Goal: Task Accomplishment & Management: Manage account settings

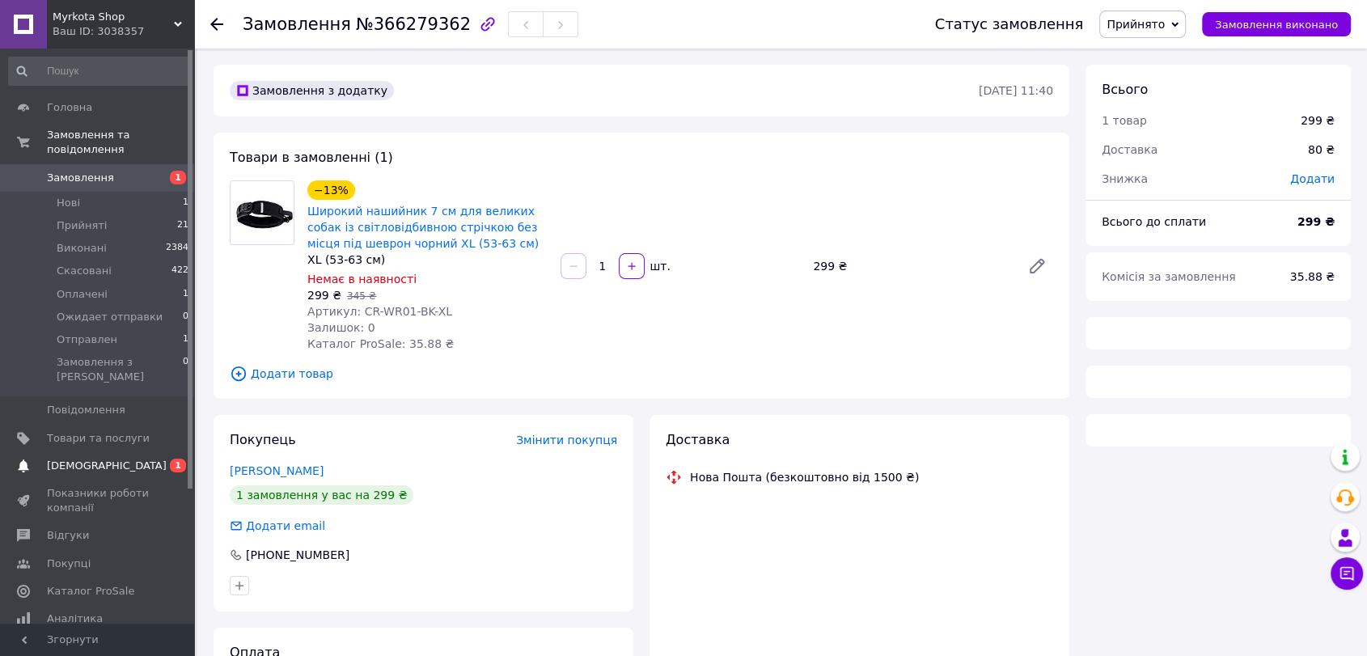
click at [52, 459] on span "[DEMOGRAPHIC_DATA]" at bounding box center [107, 466] width 120 height 15
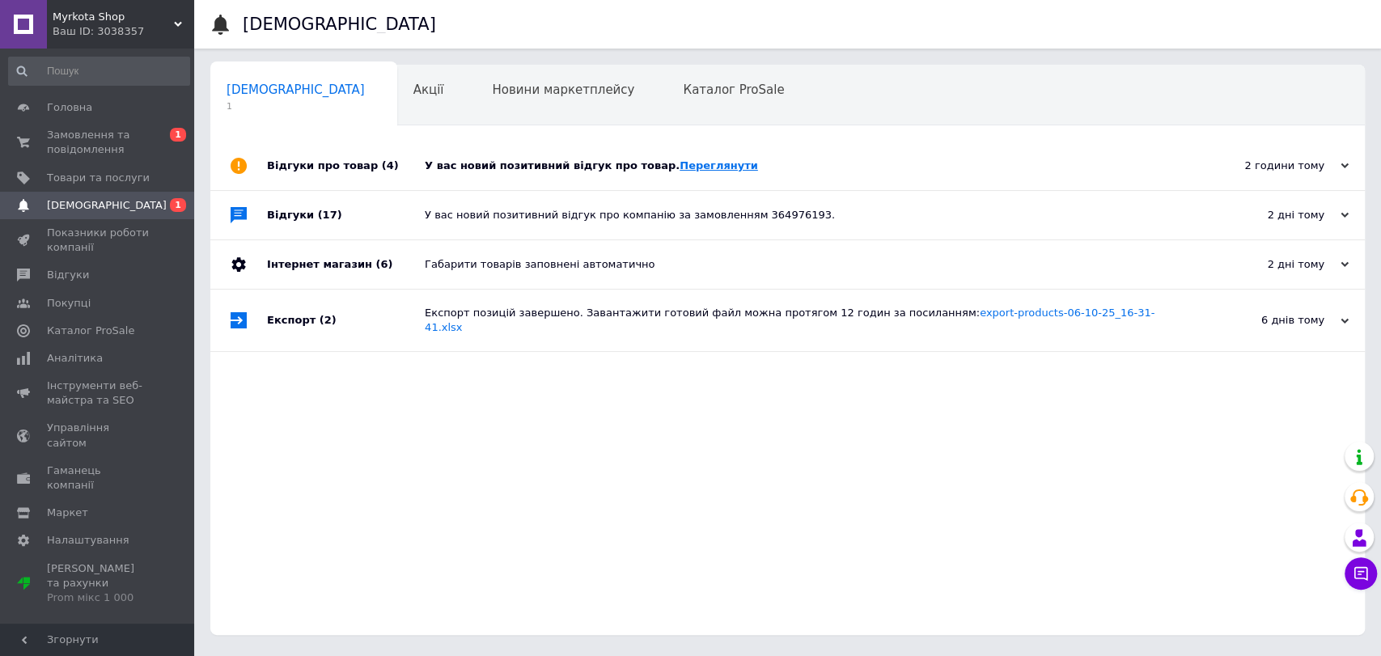
click at [690, 164] on link "Переглянути" at bounding box center [719, 165] width 78 height 12
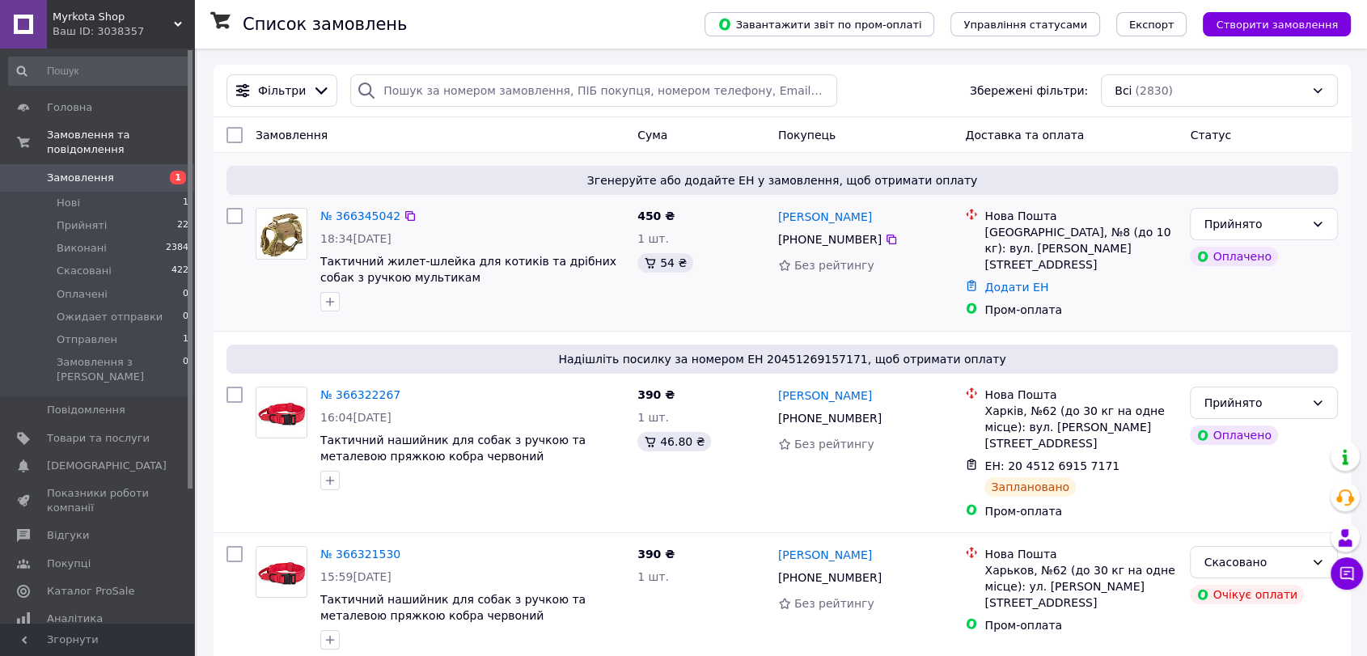
drag, startPoint x: 406, startPoint y: 218, endPoint x: 435, endPoint y: 304, distance: 91.3
click at [405, 217] on icon at bounding box center [410, 216] width 13 height 13
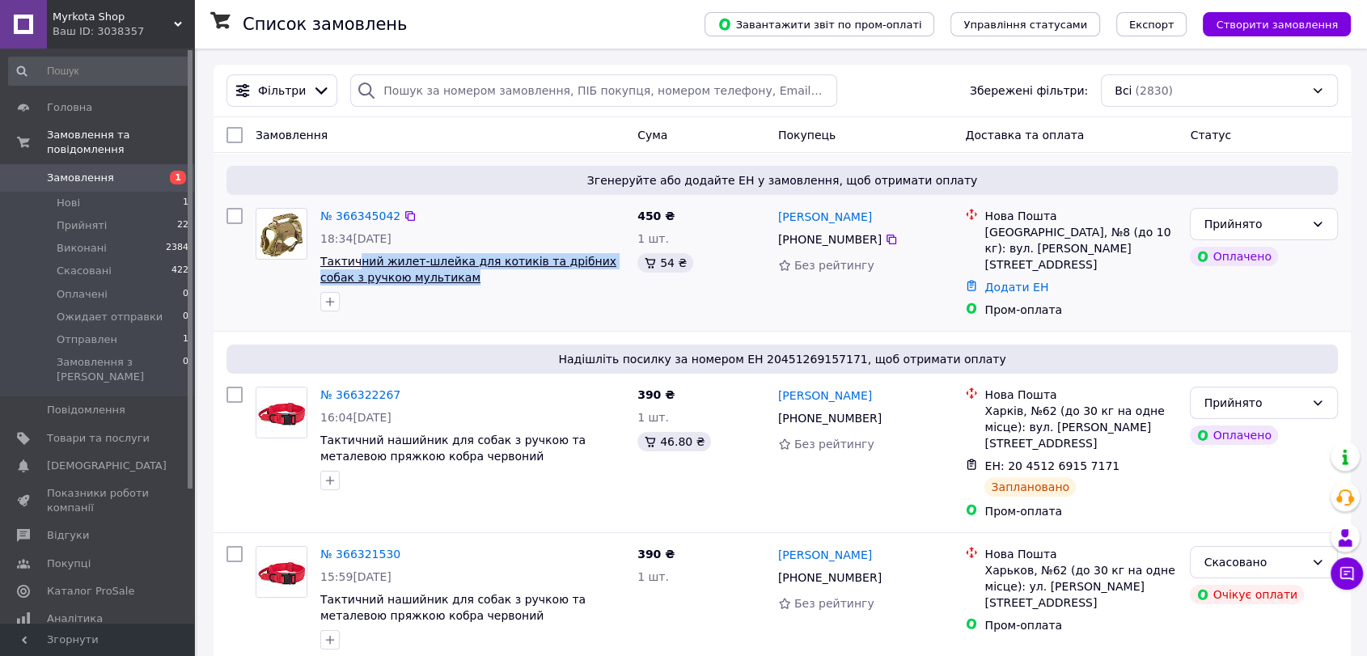
drag, startPoint x: 450, startPoint y: 280, endPoint x: 355, endPoint y: 269, distance: 95.3
click at [355, 269] on span "Тактичний жилет-шлейка для котиків та дрібних собак з ручкою мультикам" at bounding box center [472, 269] width 304 height 32
click at [365, 216] on link "№ 366345042" at bounding box center [360, 216] width 80 height 13
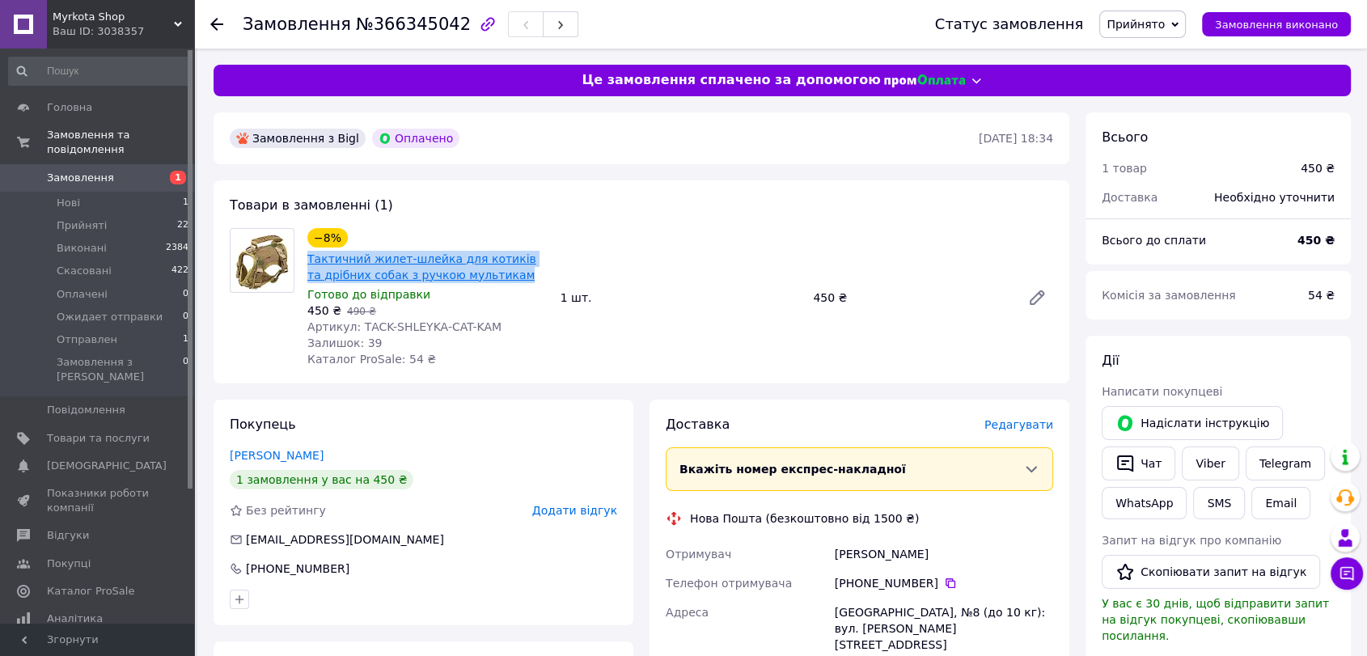
drag, startPoint x: 513, startPoint y: 273, endPoint x: 309, endPoint y: 254, distance: 204.8
click at [309, 254] on span "Тактичний жилет-шлейка для котиків та дрібних собак з ручкою мультикам" at bounding box center [427, 267] width 240 height 32
copy link "Тактичний жилет-шлейка для котиків та дрібних собак з ручкою мультикам"
click at [678, 27] on div "Замовлення №366345042" at bounding box center [573, 24] width 660 height 49
click at [1215, 457] on link "Viber" at bounding box center [1210, 464] width 57 height 34
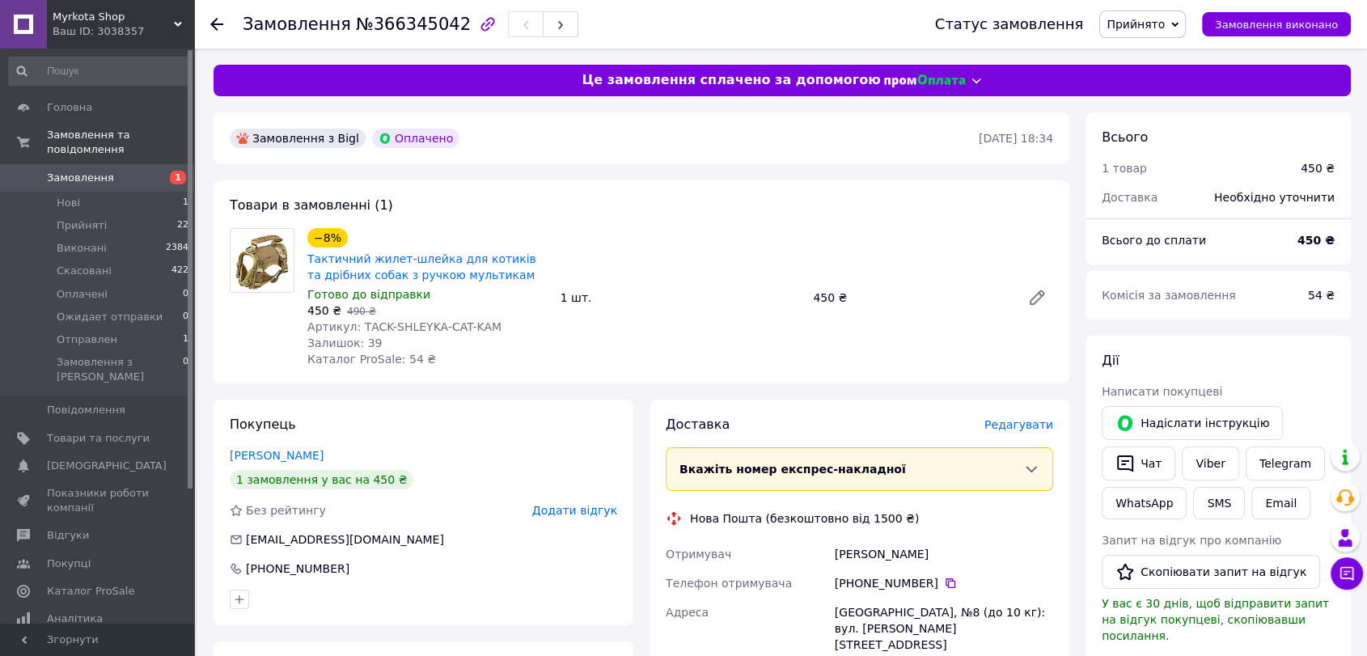
click at [154, 171] on span "1" at bounding box center [172, 178] width 44 height 15
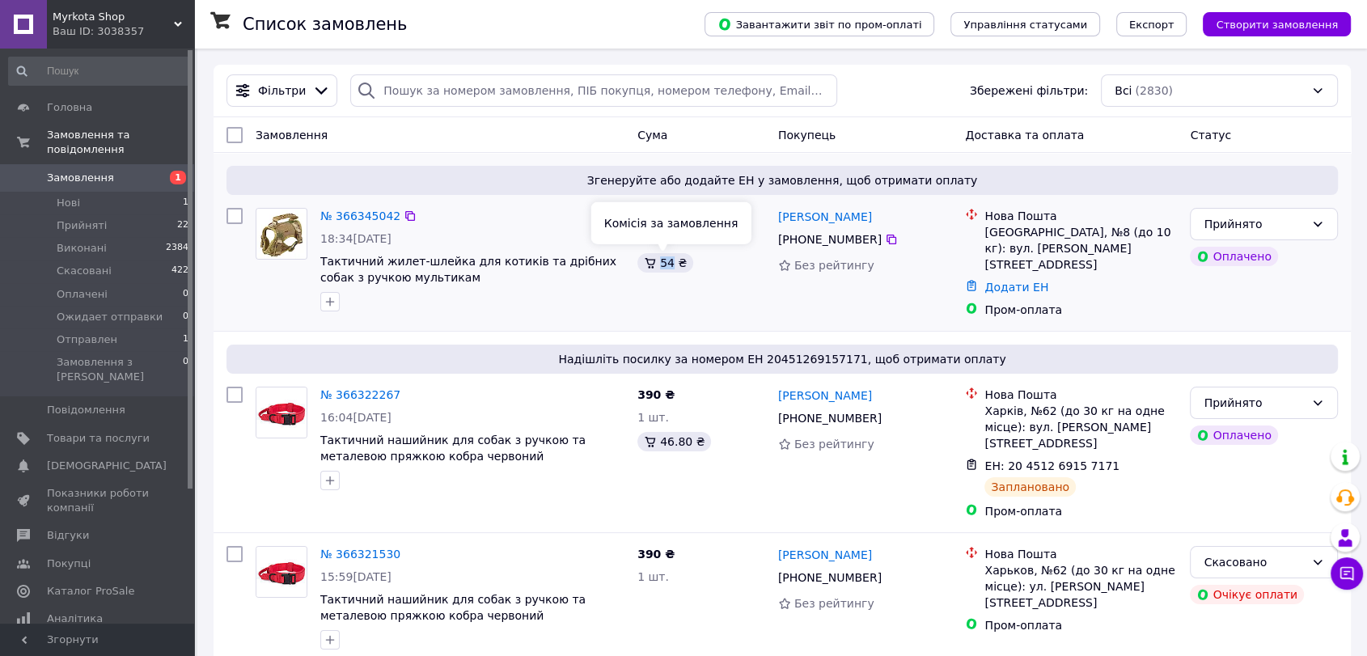
click at [670, 266] on div "54 ₴" at bounding box center [665, 262] width 56 height 19
copy div "54"
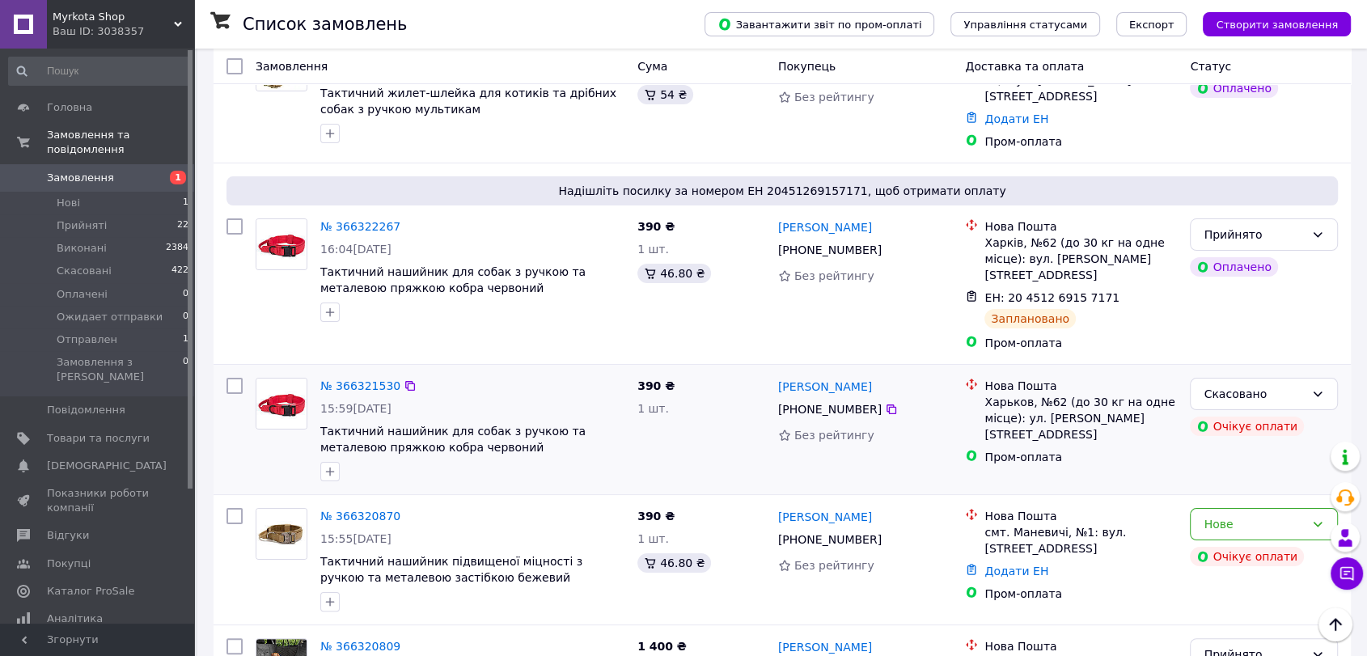
scroll to position [269, 0]
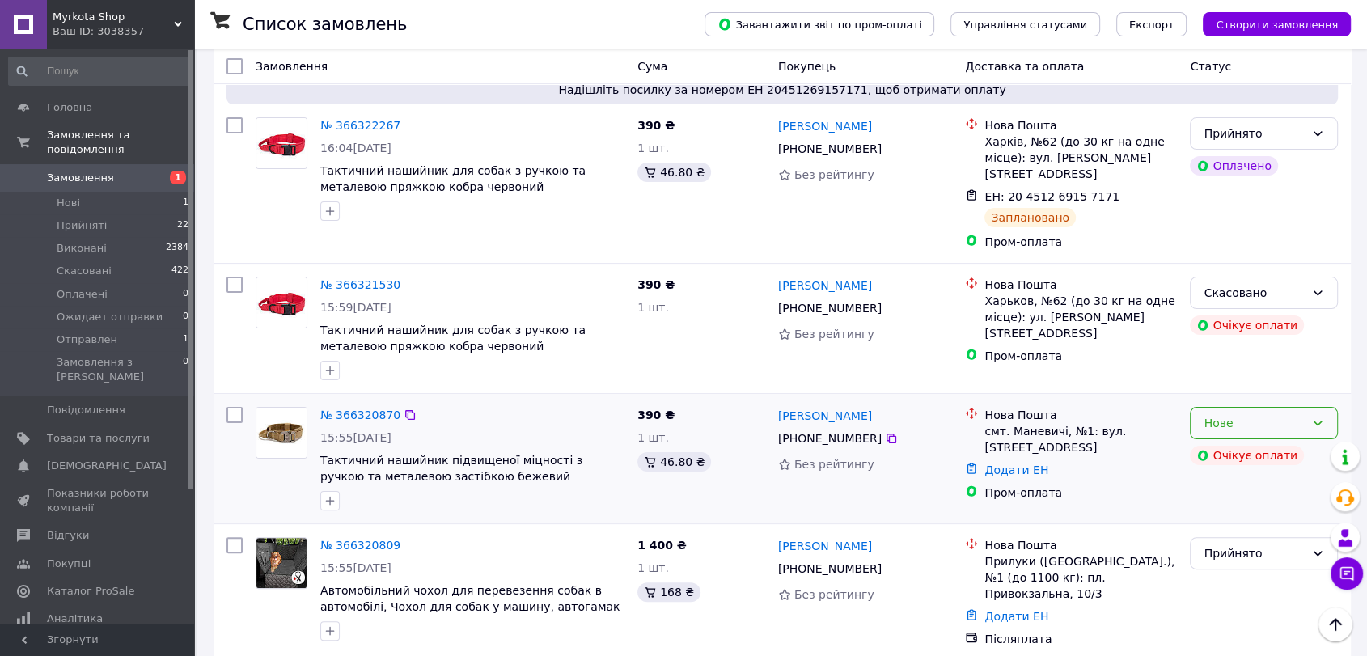
click at [1324, 407] on div "Нове" at bounding box center [1264, 423] width 148 height 32
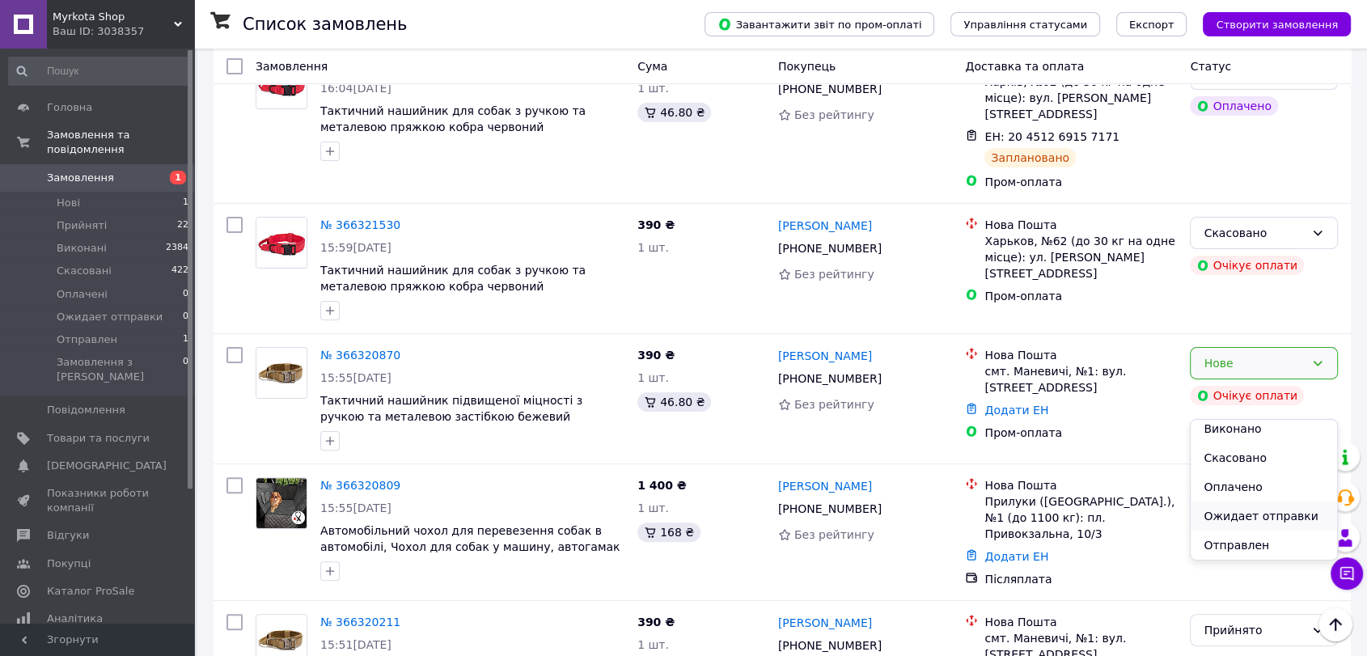
scroll to position [359, 0]
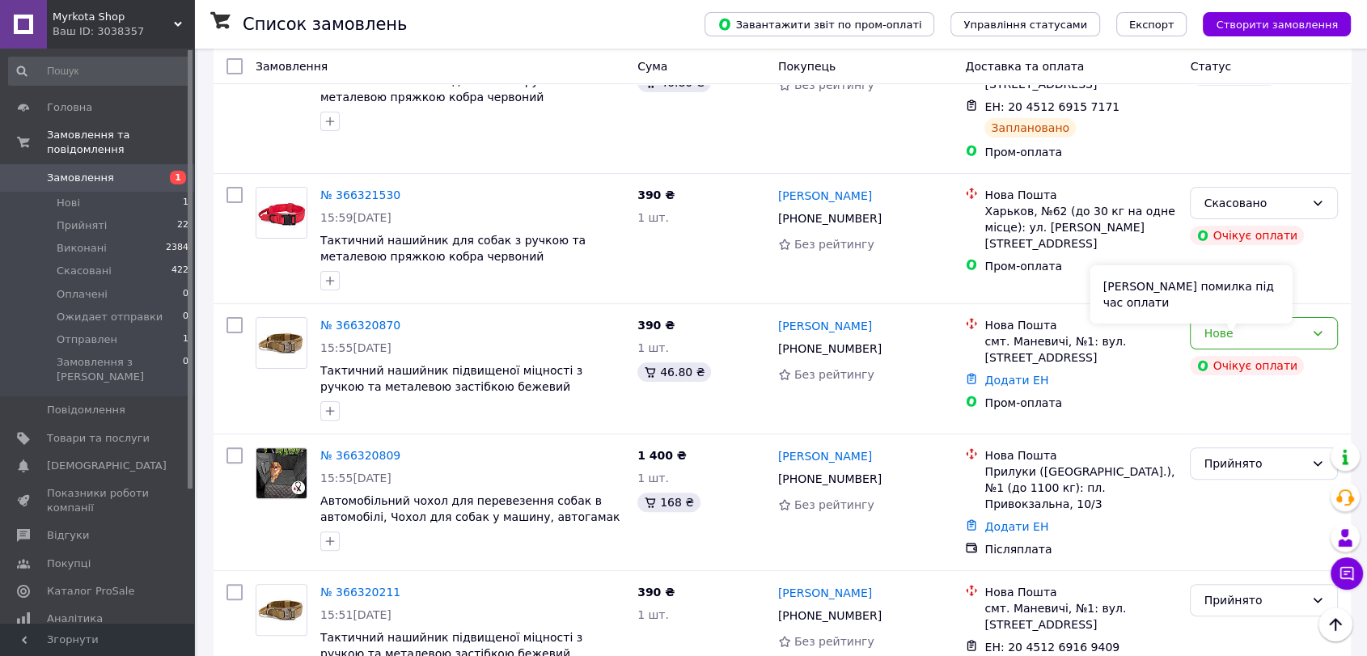
click at [1258, 314] on div "Сталася помилка під час оплати" at bounding box center [1191, 294] width 202 height 58
click at [1312, 319] on div "Нове" at bounding box center [1264, 333] width 148 height 32
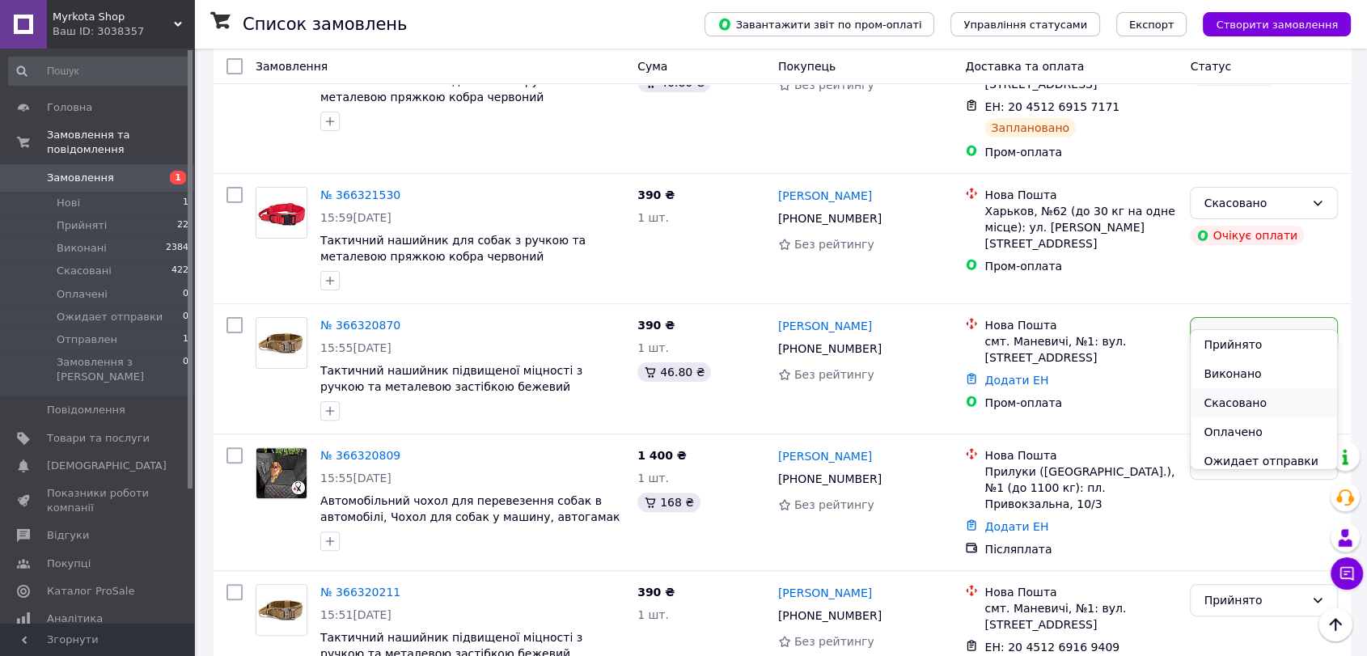
click at [1258, 404] on li "Скасовано" at bounding box center [1264, 402] width 146 height 29
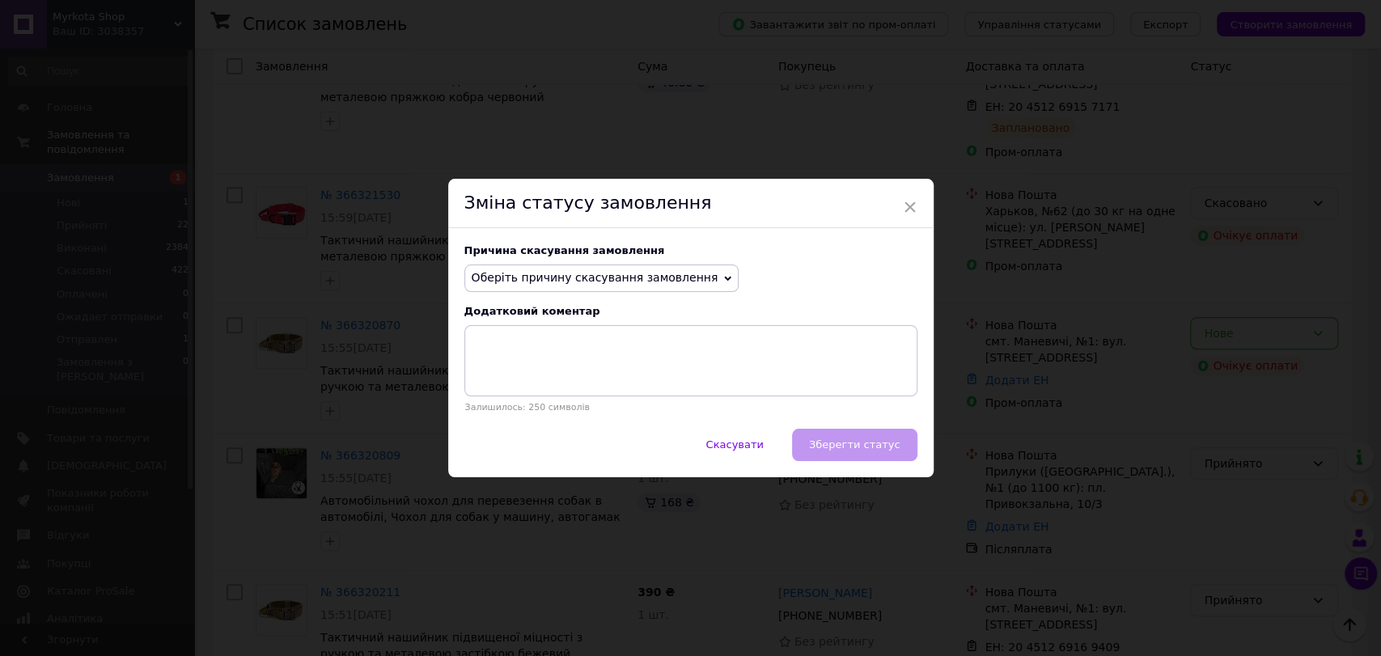
click at [633, 287] on span "Оберіть причину скасування замовлення" at bounding box center [601, 279] width 275 height 28
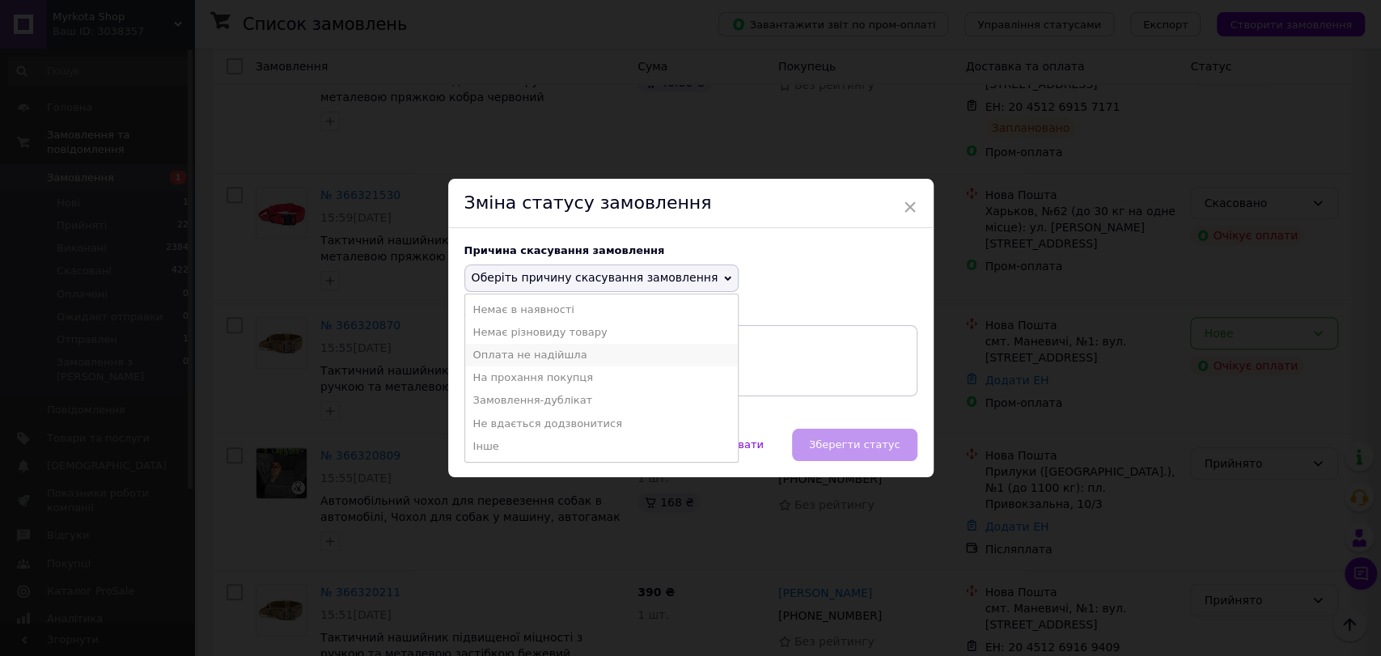
click at [556, 355] on li "Оплата не надійшла" at bounding box center [601, 355] width 273 height 23
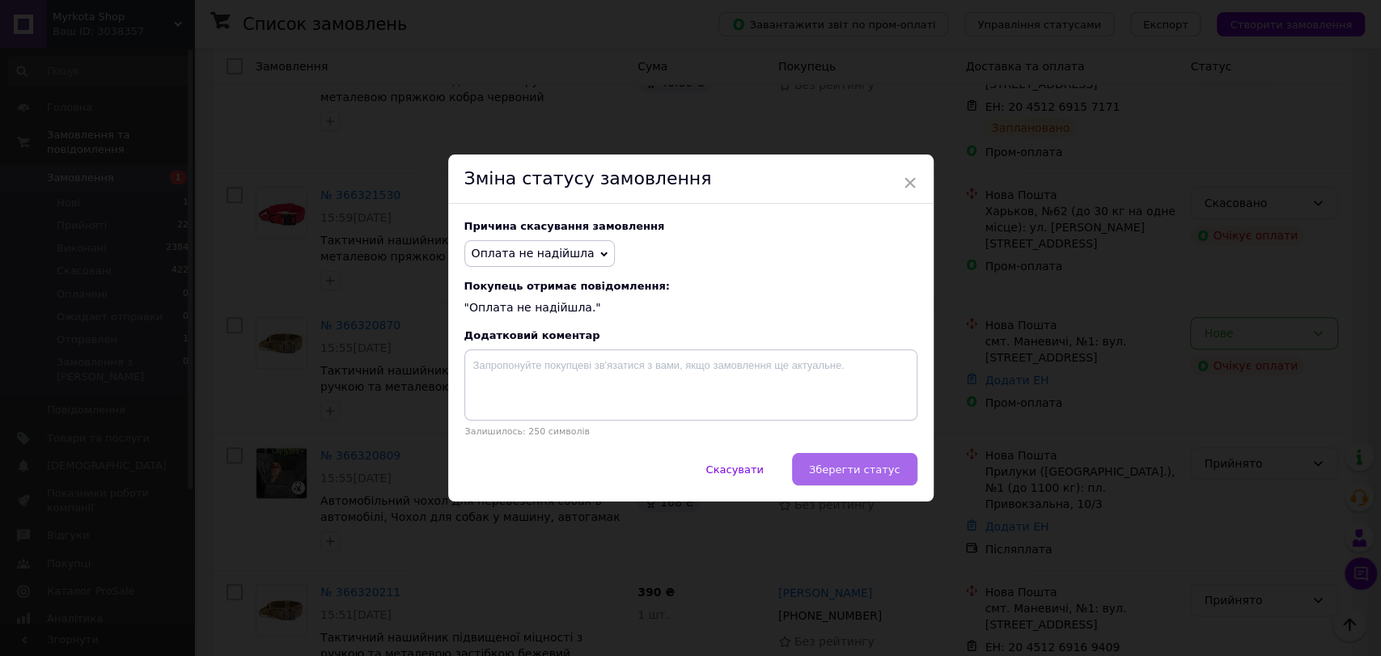
click at [862, 476] on span "Зберегти статус" at bounding box center [854, 470] width 91 height 12
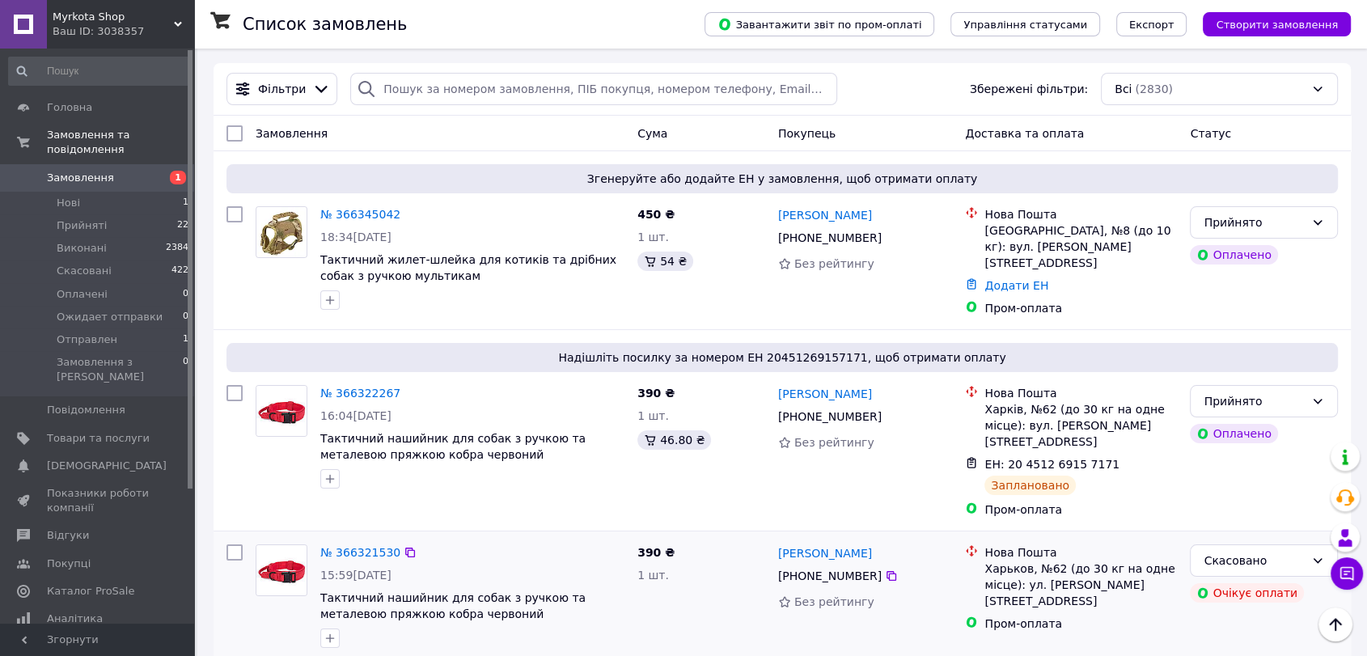
scroll to position [0, 0]
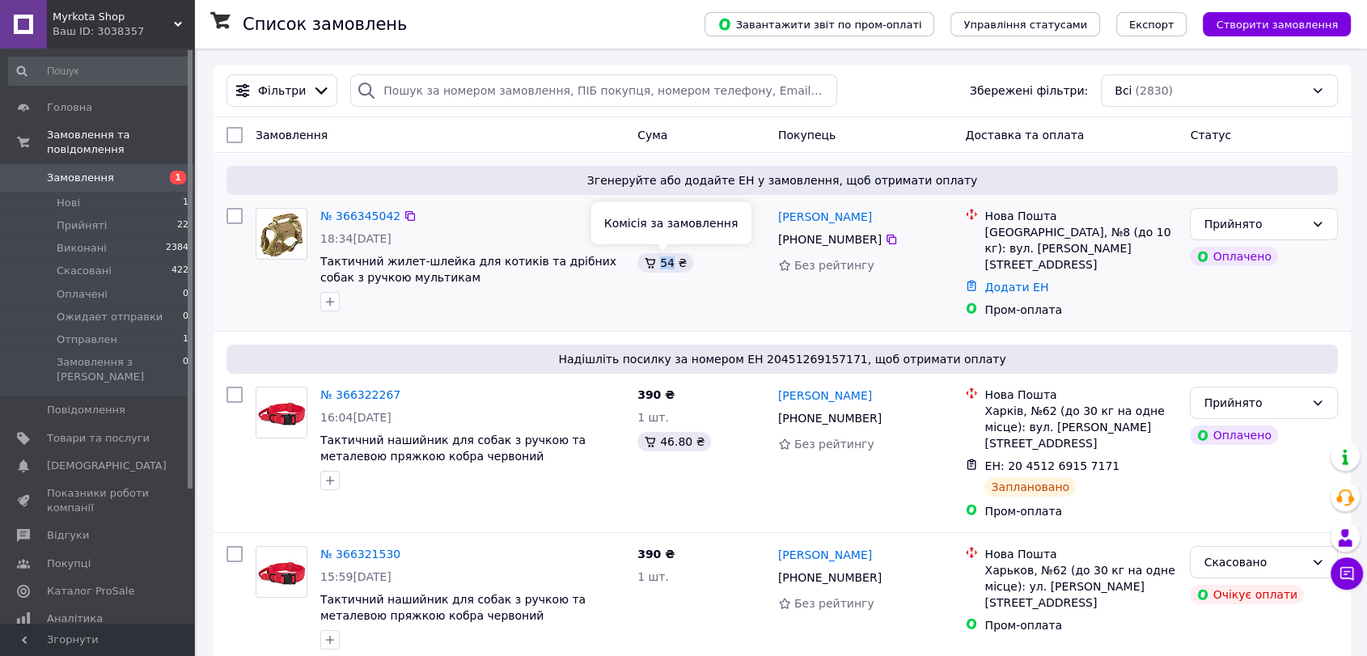
drag, startPoint x: 663, startPoint y: 266, endPoint x: 672, endPoint y: 270, distance: 10.5
click at [672, 270] on div "54 ₴" at bounding box center [665, 262] width 56 height 19
copy div "54"
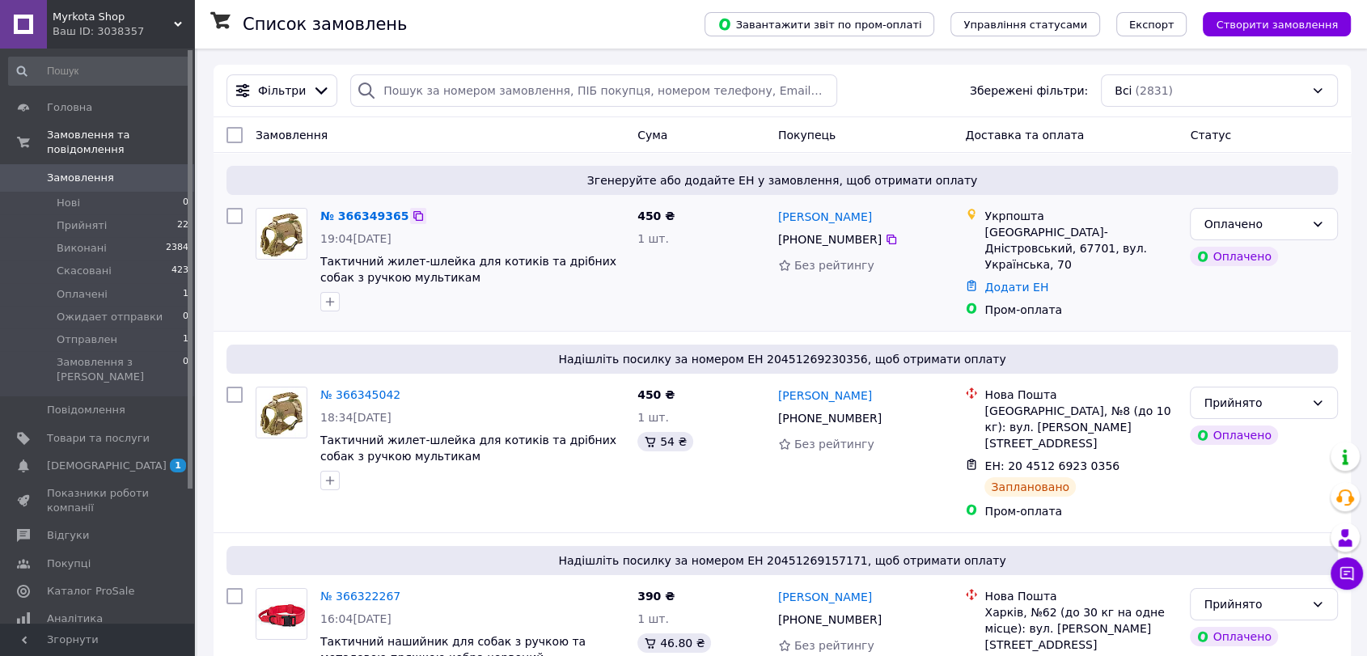
click at [412, 210] on icon at bounding box center [418, 216] width 13 height 13
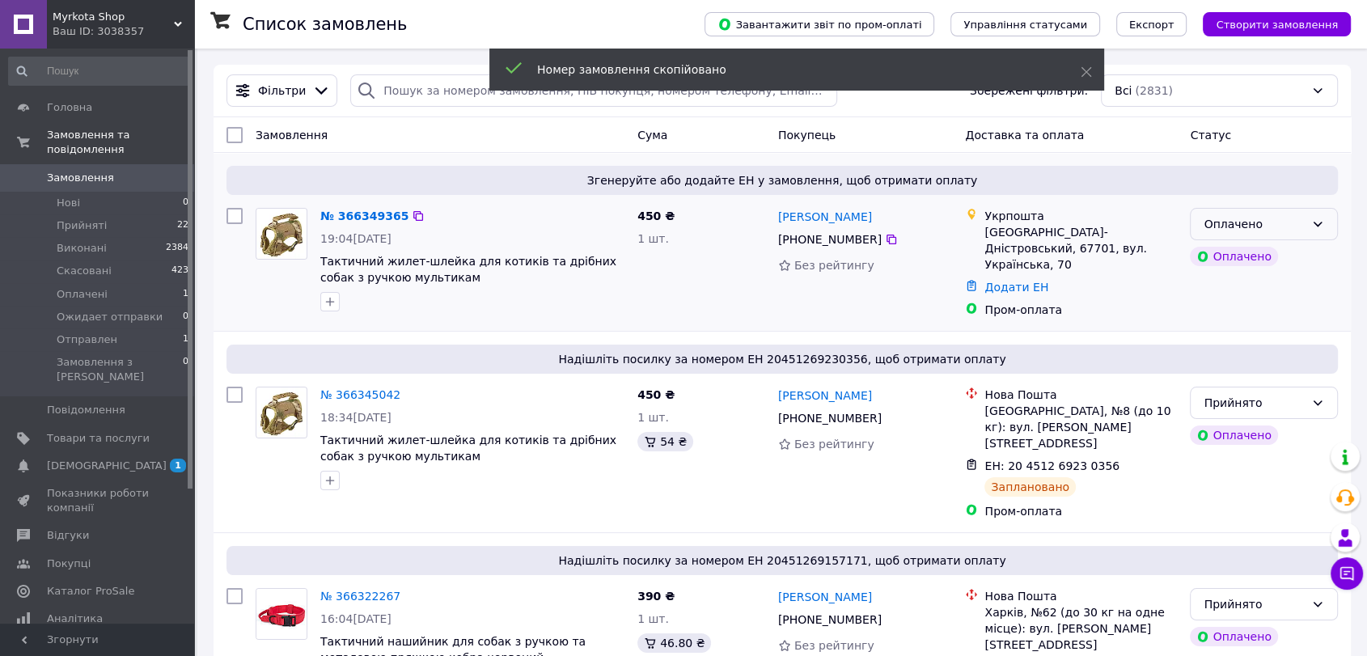
click at [1306, 219] on div "Оплачено" at bounding box center [1264, 224] width 148 height 32
click at [1256, 261] on li "Прийнято" at bounding box center [1264, 258] width 146 height 29
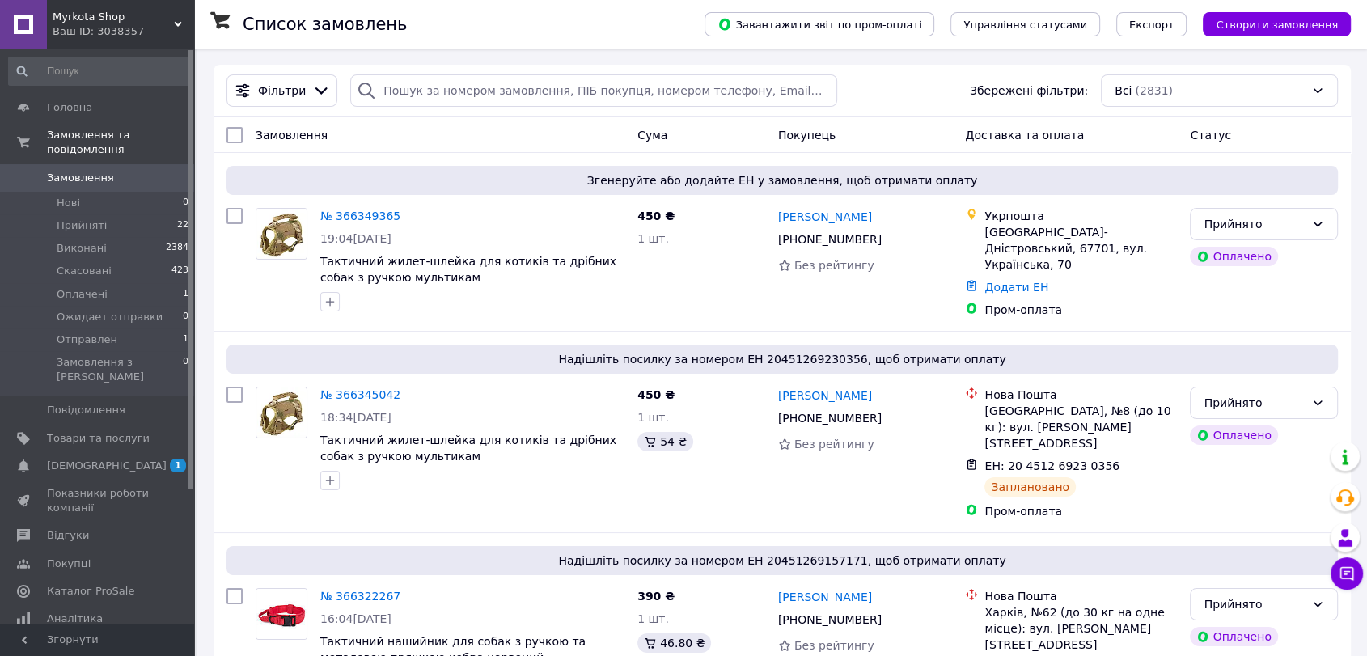
click at [672, 40] on div "Список замовлень" at bounding box center [458, 24] width 430 height 49
click at [375, 215] on link "№ 366349365" at bounding box center [360, 216] width 80 height 13
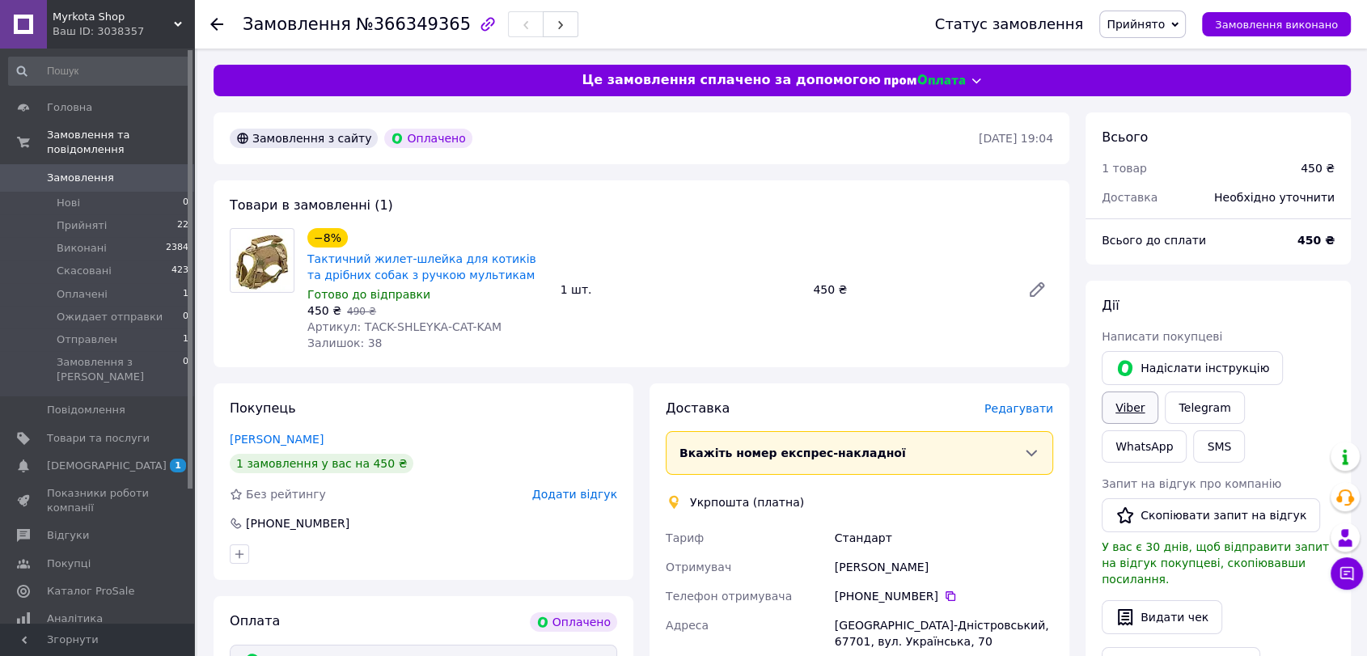
click at [1158, 392] on link "Viber" at bounding box center [1130, 408] width 57 height 32
click at [1165, 409] on link "Telegram" at bounding box center [1204, 408] width 79 height 32
click at [1187, 430] on link "WhatsApp" at bounding box center [1144, 446] width 85 height 32
click at [95, 459] on span "[DEMOGRAPHIC_DATA]" at bounding box center [107, 466] width 120 height 15
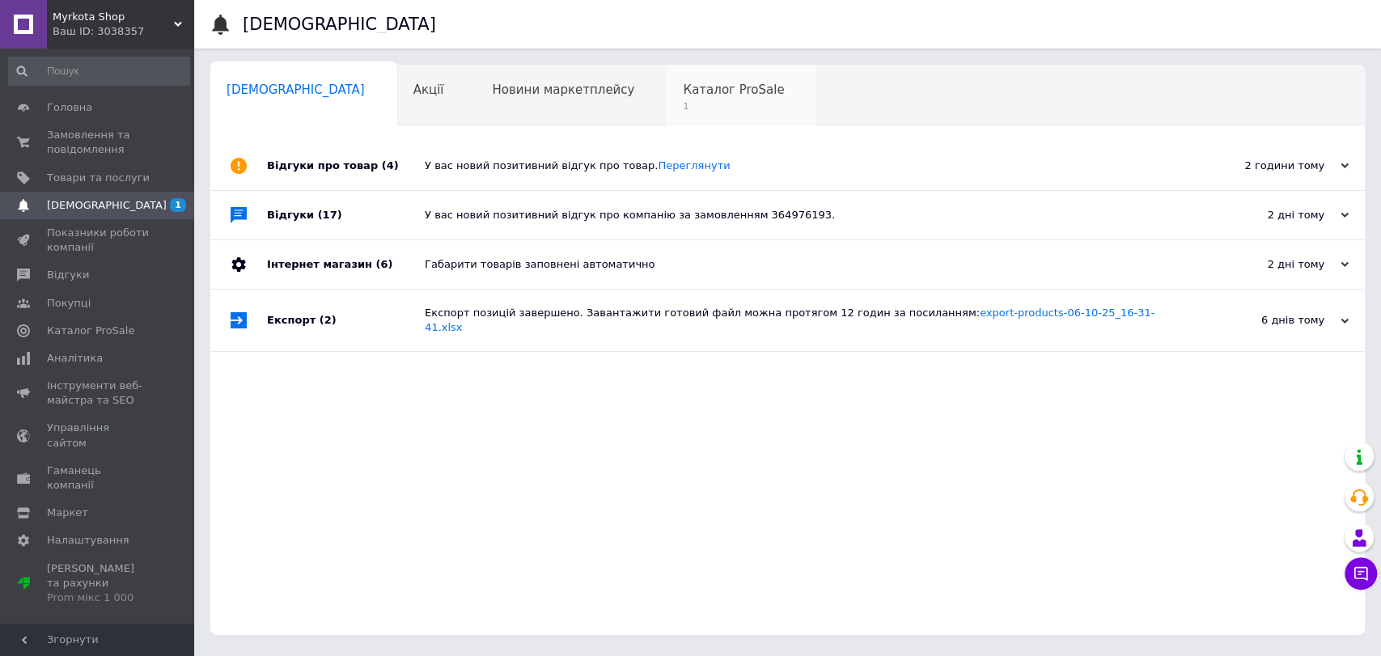
click at [683, 86] on span "Каталог ProSale" at bounding box center [733, 90] width 101 height 15
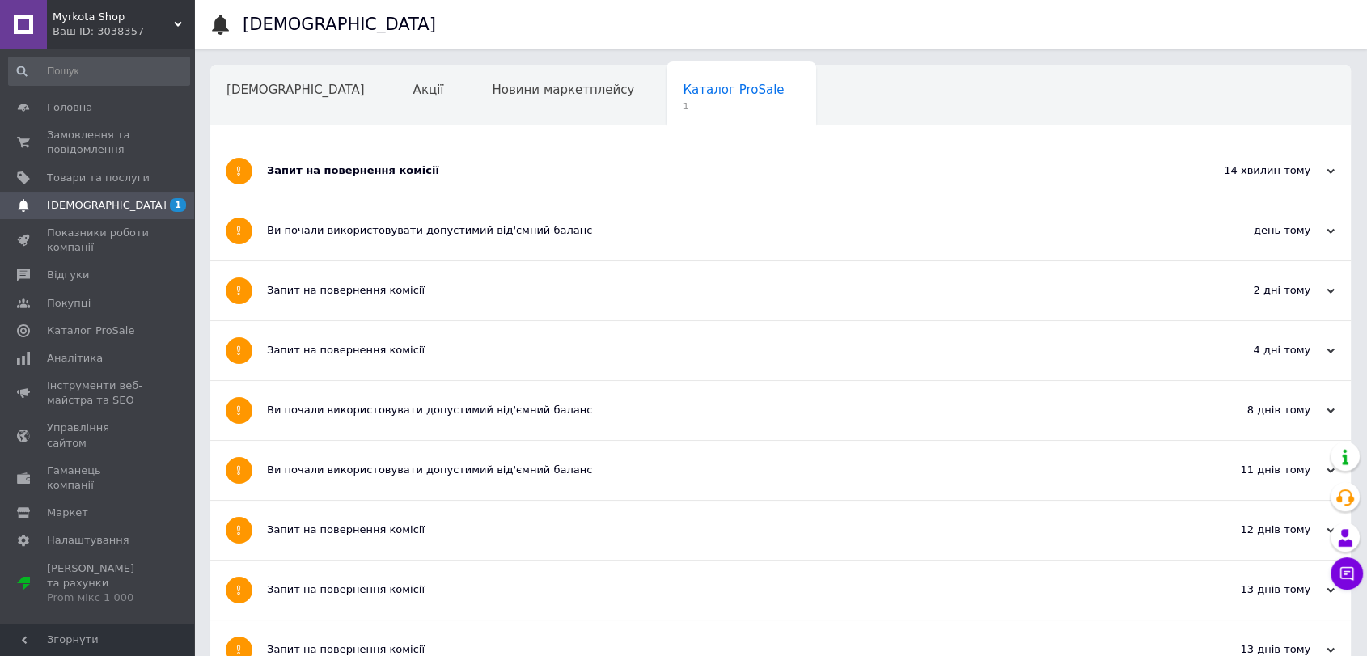
click at [646, 159] on div "Запит на повернення комісії" at bounding box center [720, 171] width 906 height 59
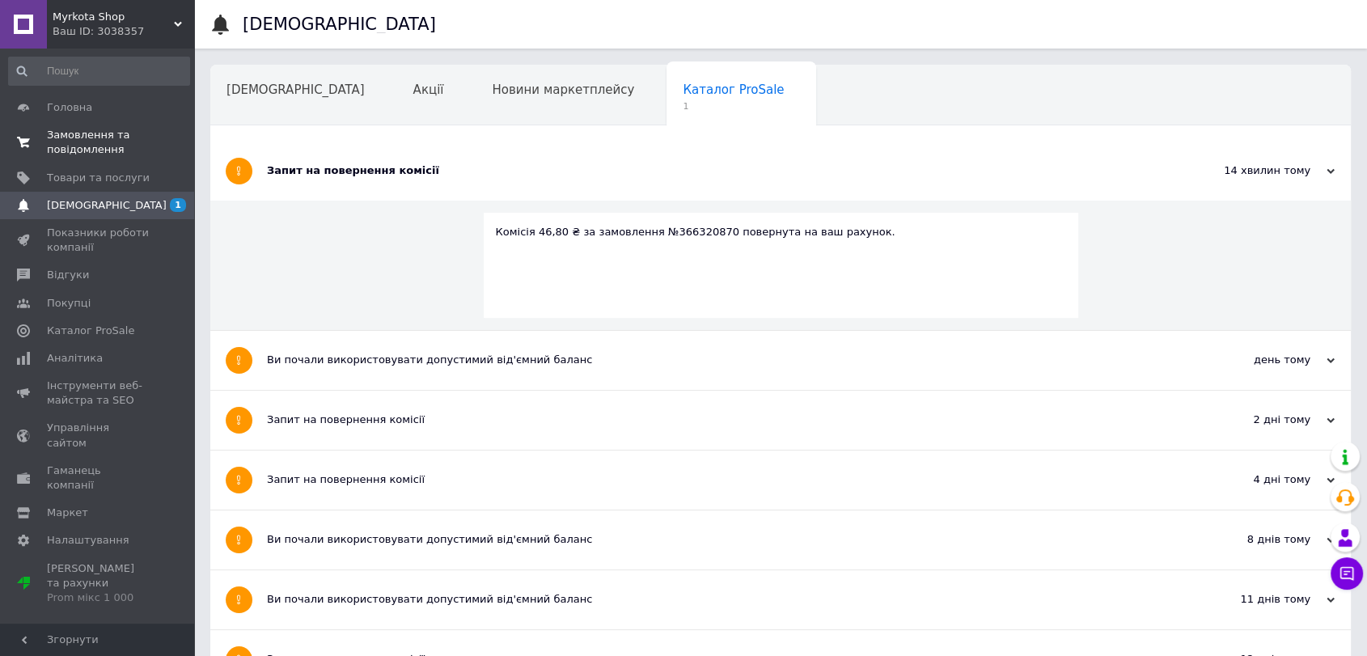
click at [59, 142] on span "Замовлення та повідомлення" at bounding box center [98, 142] width 103 height 29
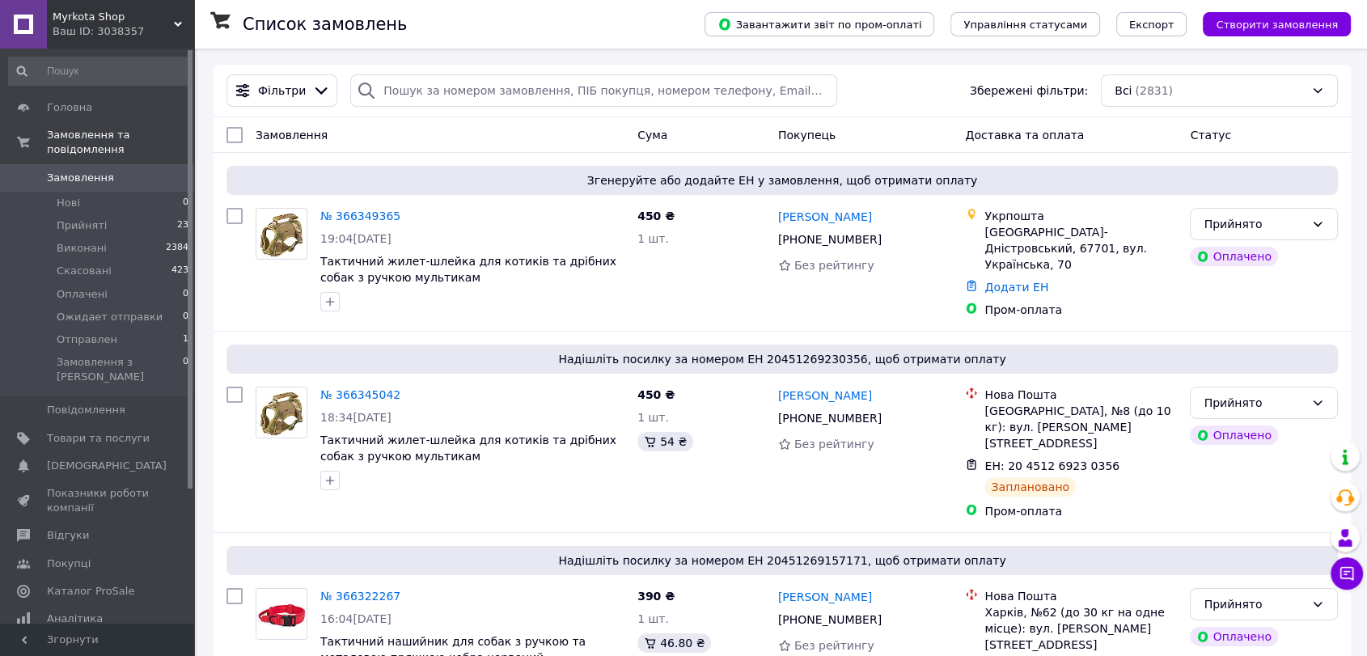
click at [637, 40] on div "Список замовлень" at bounding box center [458, 24] width 430 height 49
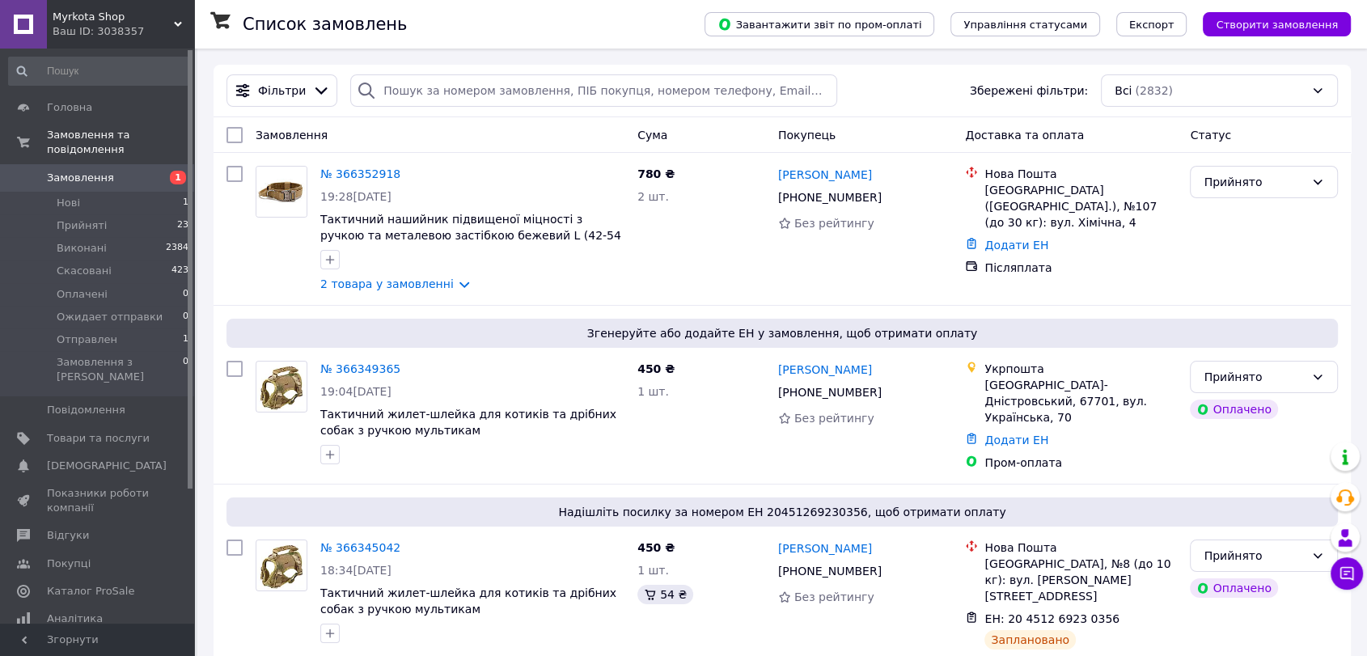
click at [881, 84] on div "Фільтри Збережені фільтри: Всі (2832)" at bounding box center [782, 90] width 1124 height 32
click at [405, 176] on icon at bounding box center [410, 174] width 10 height 10
click at [694, 138] on div "Cума" at bounding box center [701, 135] width 141 height 29
click at [447, 285] on link "2 товара у замовленні" at bounding box center [386, 283] width 133 height 13
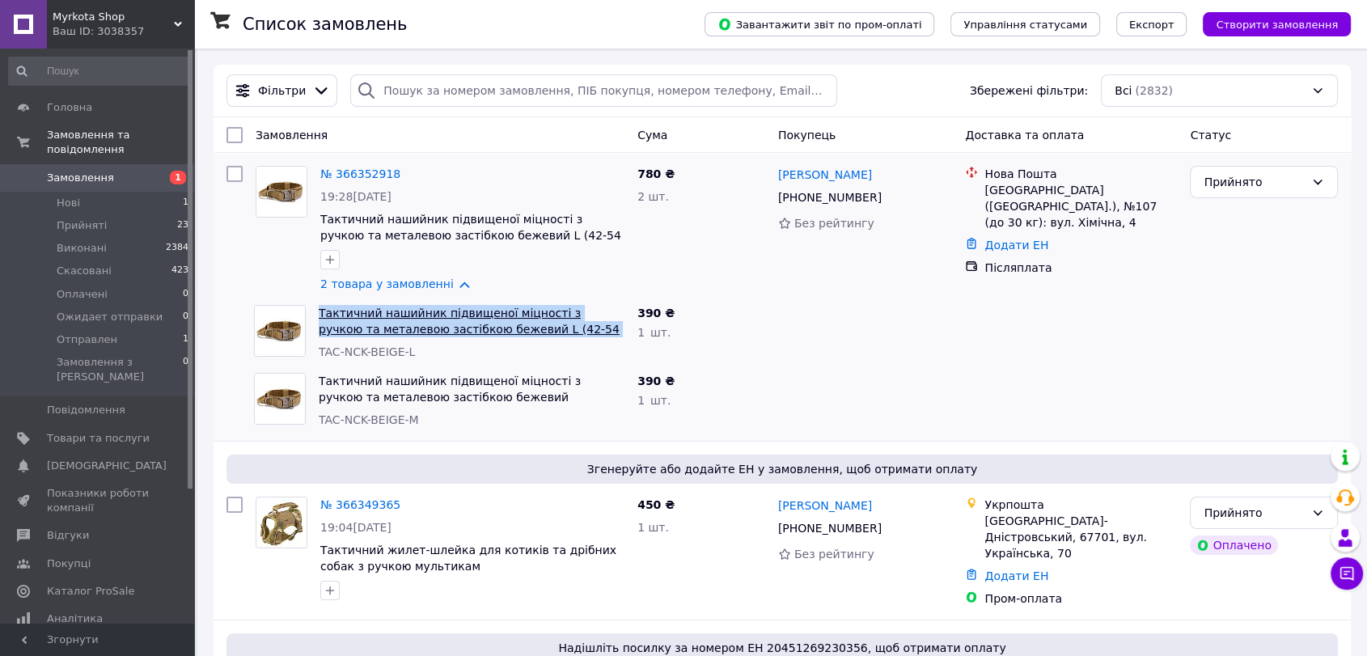
drag, startPoint x: 570, startPoint y: 327, endPoint x: 318, endPoint y: 315, distance: 252.6
click at [319, 315] on span "Тактичний нашийник підвищеної міцності з ручкою та металевою застібкою бежевий …" at bounding box center [472, 321] width 306 height 32
copy link "Тактичний нашийник підвищеної міцності з ручкою та металевою застібкою бежевий …"
click at [509, 13] on div "Список замовлень" at bounding box center [458, 24] width 430 height 49
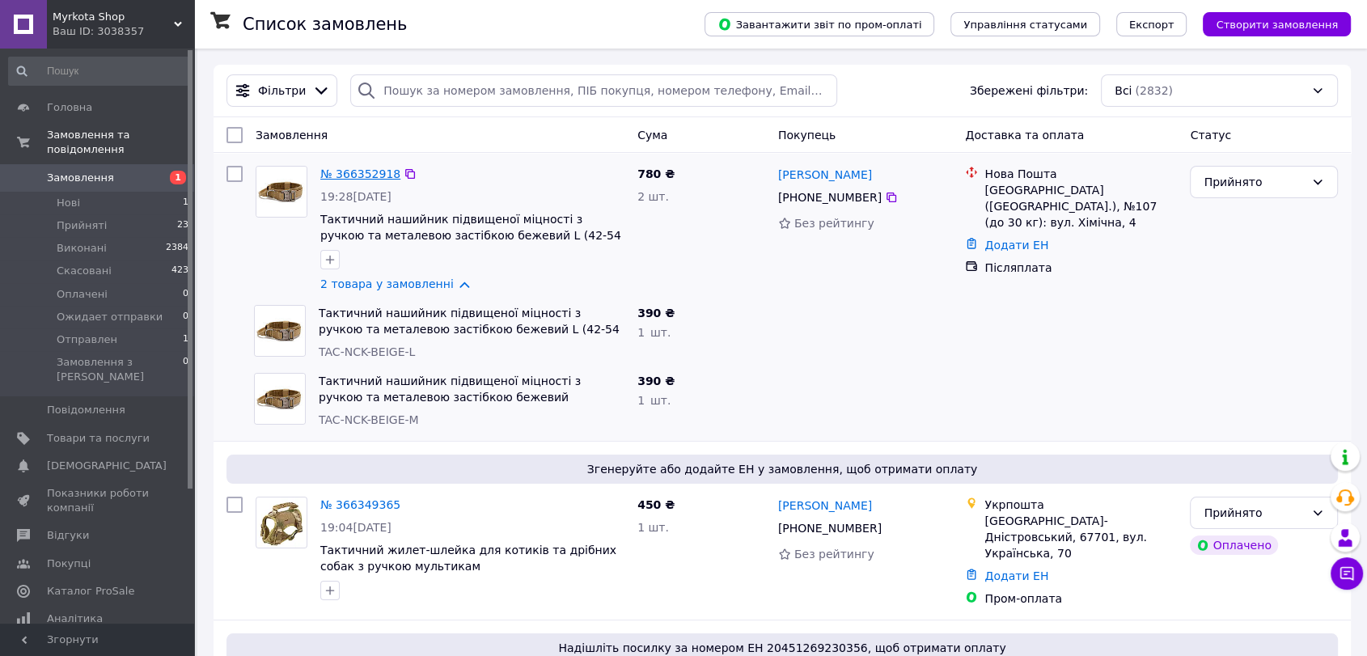
click at [362, 176] on link "№ 366352918" at bounding box center [360, 173] width 80 height 13
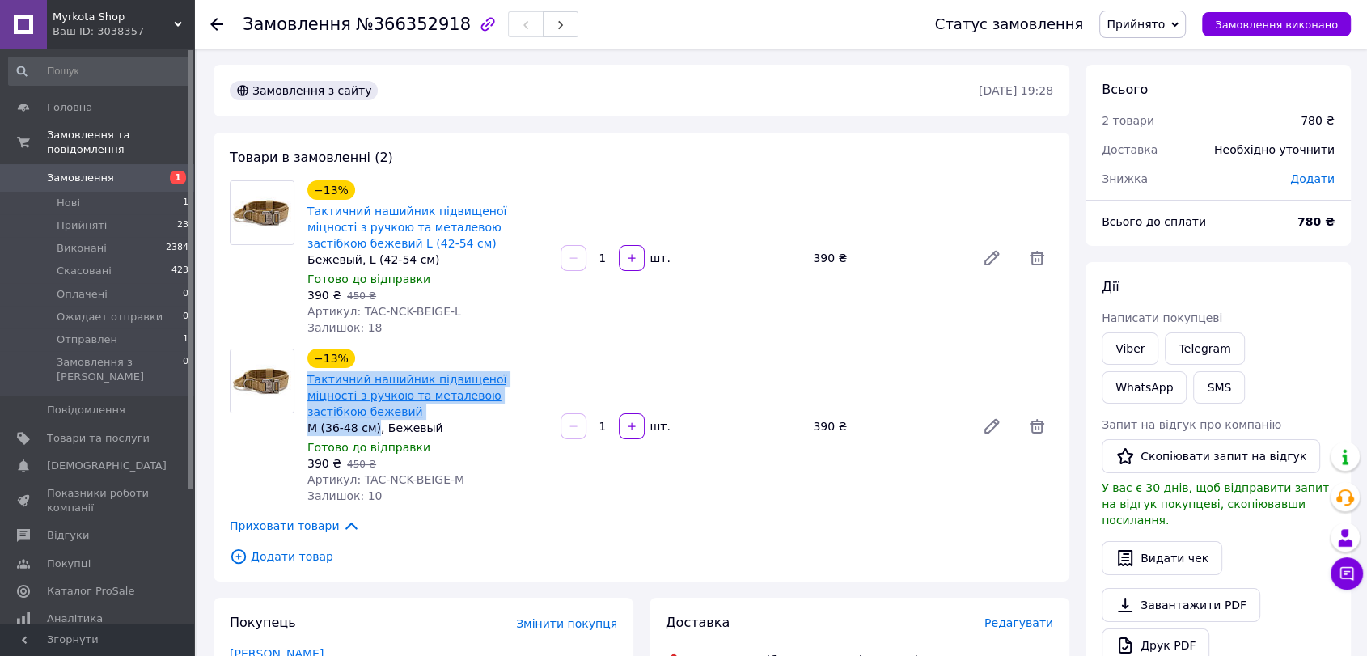
drag, startPoint x: 371, startPoint y: 413, endPoint x: 307, endPoint y: 383, distance: 70.6
click at [307, 383] on div "−13% Тактичний нашийник підвищеної міцності з ручкою та металевою застібкою беж…" at bounding box center [427, 392] width 240 height 87
copy div "Тактичний нашийник підвищеної міцності з ручкою та металевою застібкою бежевий …"
click at [689, 87] on div "Замовлення з сайту" at bounding box center [603, 91] width 752 height 26
click at [1120, 351] on link "Viber" at bounding box center [1130, 348] width 57 height 32
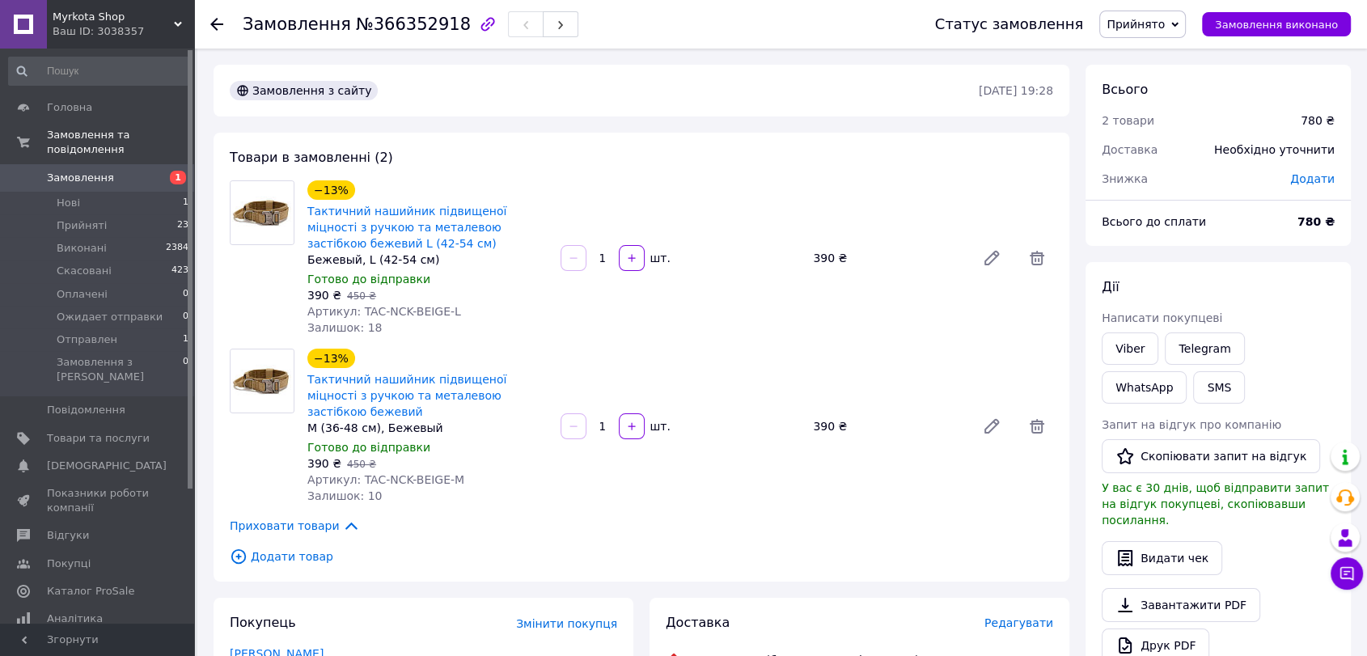
click at [898, 35] on div "Замовлення №366352918" at bounding box center [573, 24] width 660 height 49
click at [1197, 340] on link "Telegram" at bounding box center [1204, 348] width 79 height 32
click at [120, 171] on span "Замовлення" at bounding box center [98, 178] width 103 height 15
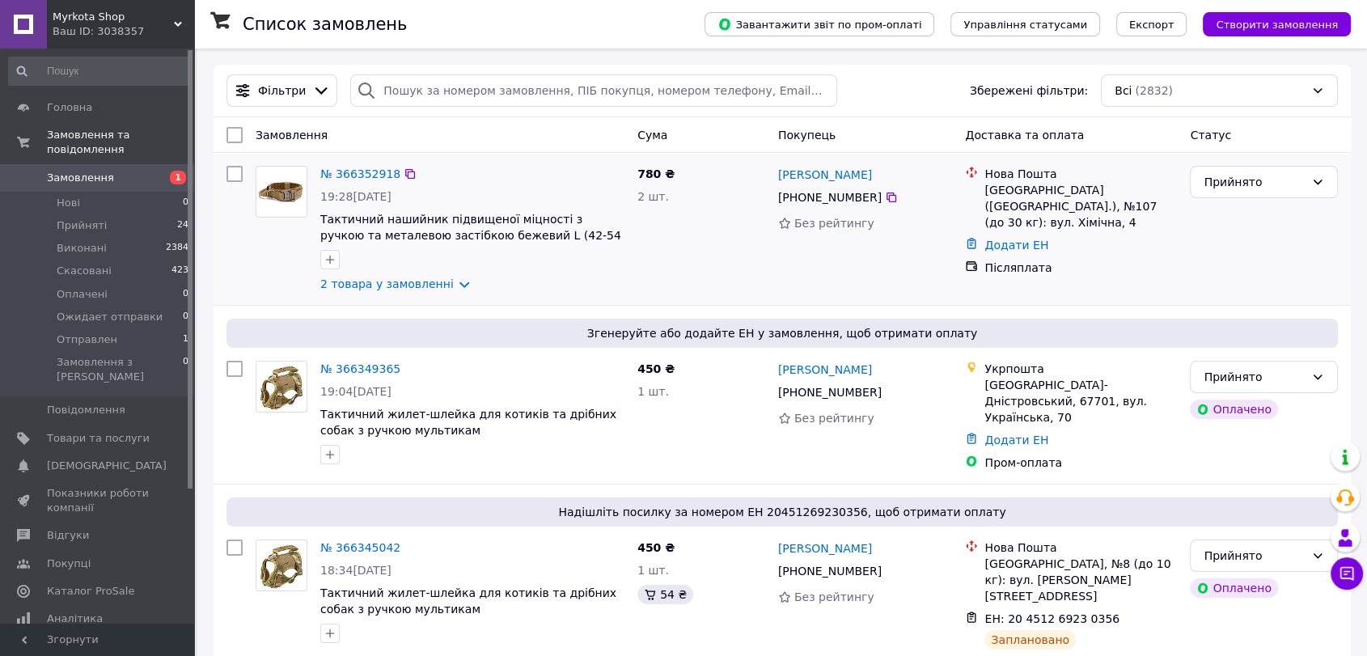
click at [666, 243] on div "780 ₴ 2 шт." at bounding box center [701, 228] width 141 height 139
click at [905, 79] on div "Фільтри Збережені фільтри: Всі (2832)" at bounding box center [782, 90] width 1124 height 32
click at [874, 76] on div "Фільтри Збережені фільтри: Всі (2832)" at bounding box center [782, 90] width 1124 height 32
click at [881, 81] on div "Фільтри Збережені фільтри: Всі (2832)" at bounding box center [782, 90] width 1124 height 32
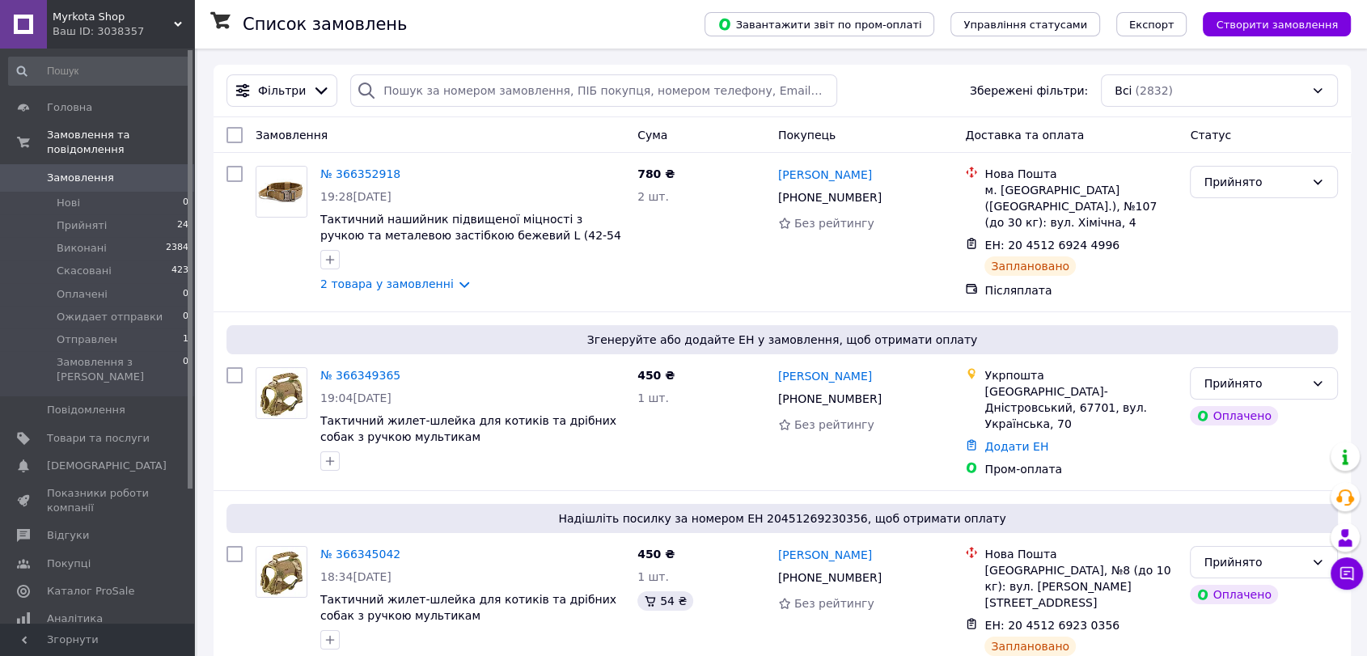
click at [415, 21] on div "Список замовлень" at bounding box center [458, 24] width 430 height 49
